Goal: Find specific page/section: Find specific page/section

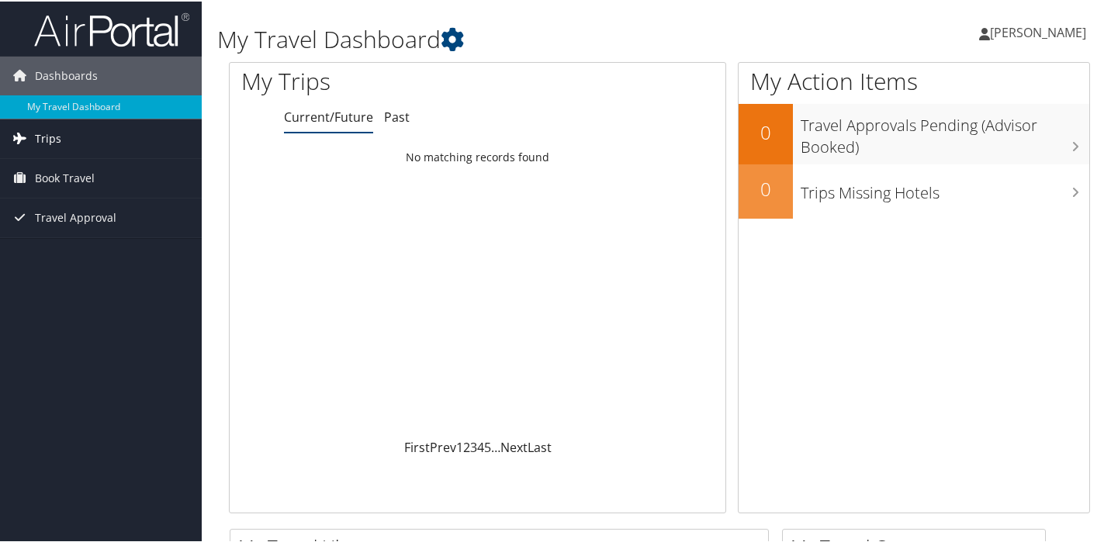
click at [41, 140] on span "Trips" at bounding box center [48, 137] width 26 height 39
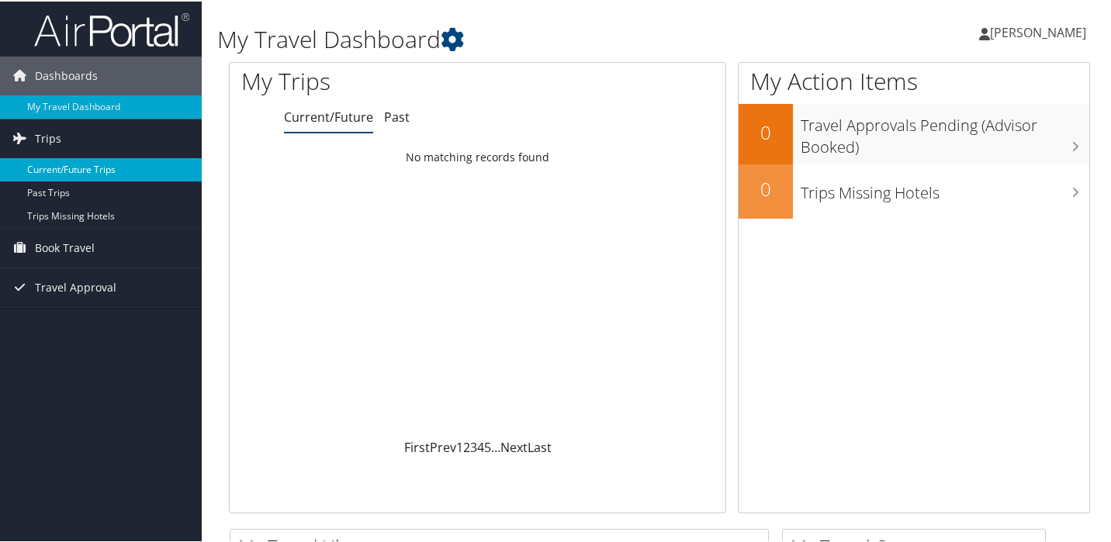
click at [57, 170] on link "Current/Future Trips" at bounding box center [101, 168] width 202 height 23
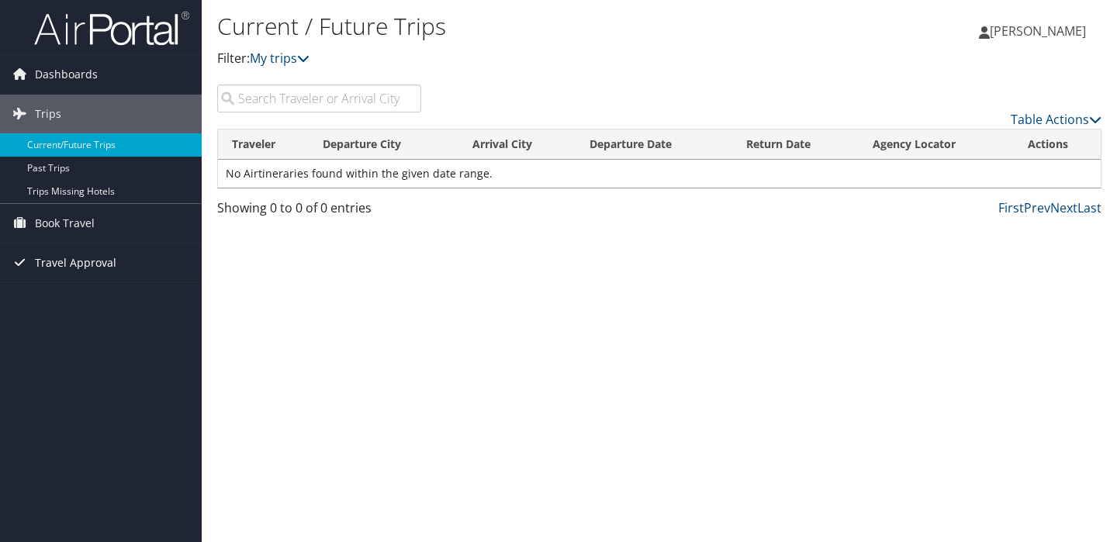
click at [81, 264] on span "Travel Approval" at bounding box center [75, 263] width 81 height 39
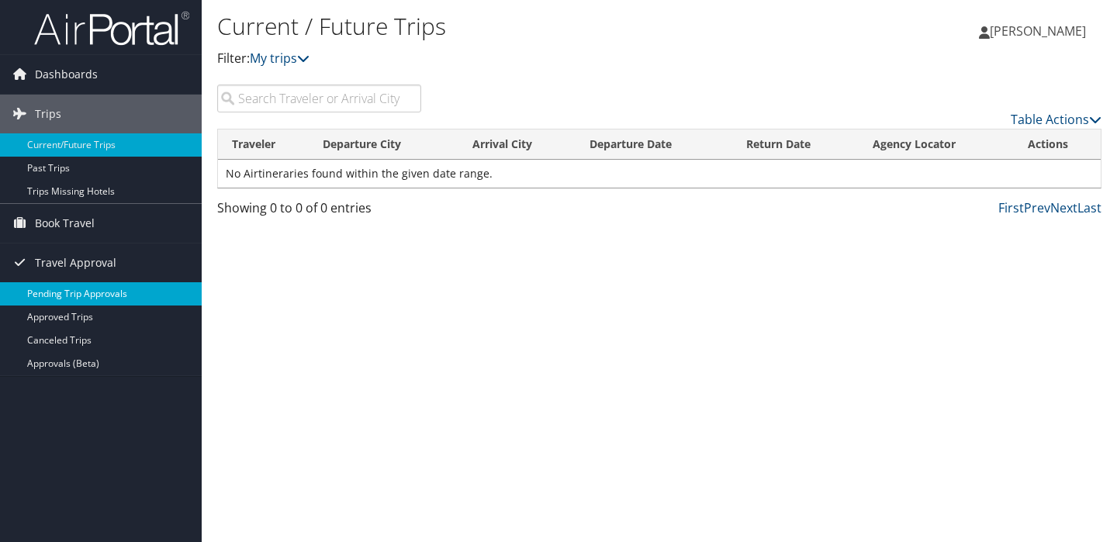
click at [83, 297] on link "Pending Trip Approvals" at bounding box center [101, 293] width 202 height 23
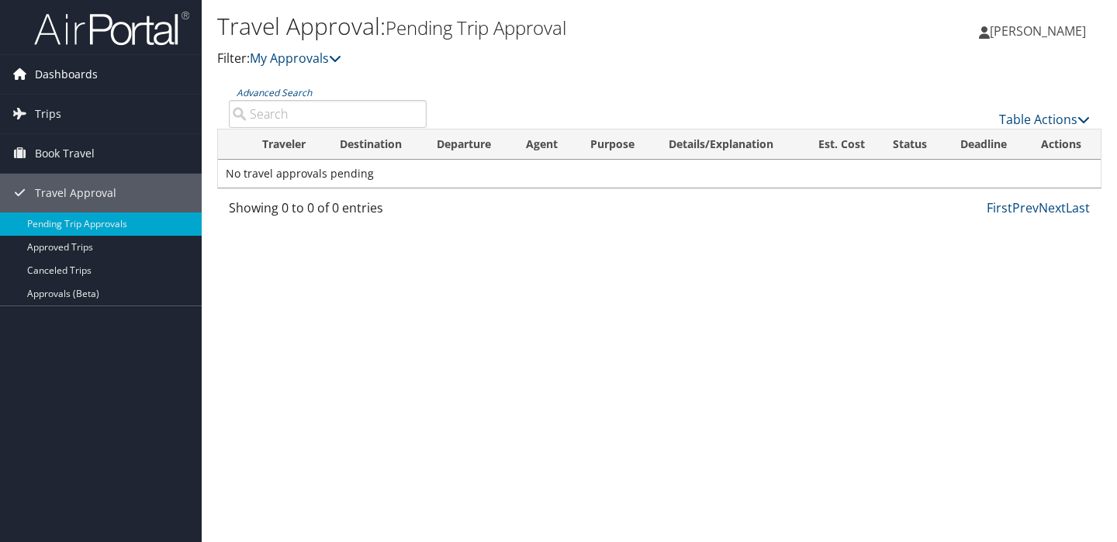
click at [76, 74] on span "Dashboards" at bounding box center [66, 74] width 63 height 39
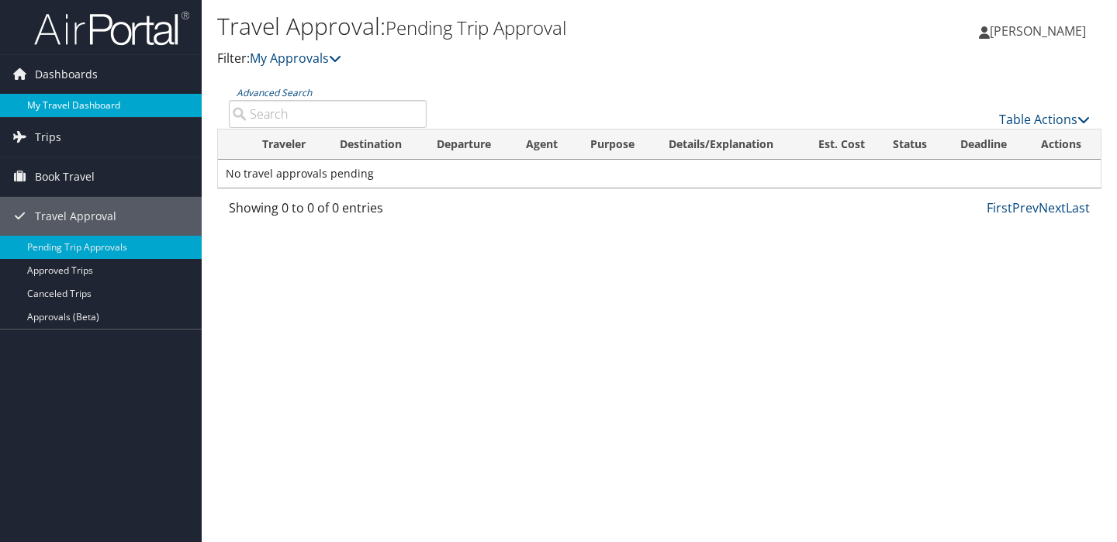
click at [81, 99] on link "My Travel Dashboard" at bounding box center [101, 105] width 202 height 23
